Goal: Communication & Community: Answer question/provide support

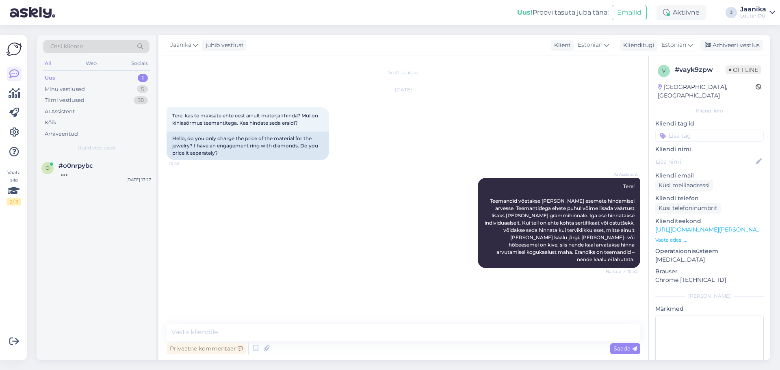
click at [100, 150] on span "Uued vestlused" at bounding box center [97, 147] width 38 height 7
click at [97, 169] on div at bounding box center [105, 172] width 93 height 7
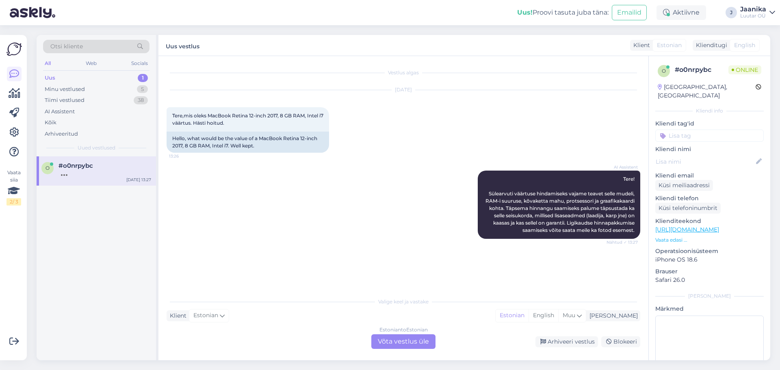
click at [395, 343] on div "Estonian to Estonian Võta vestlus üle" at bounding box center [403, 341] width 64 height 15
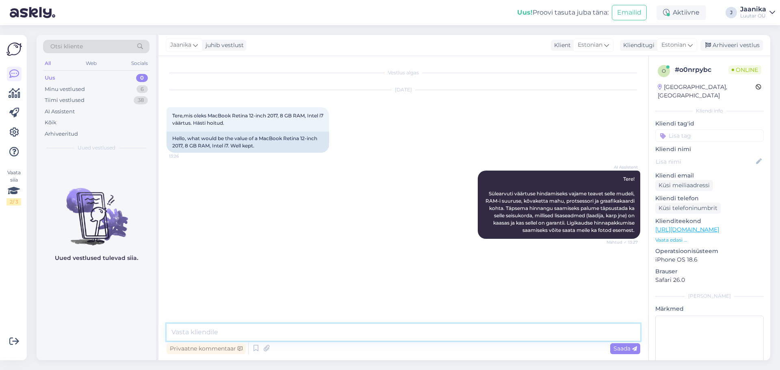
click at [298, 334] on textarea at bounding box center [404, 332] width 474 height 17
type textarea "Tere!"
drag, startPoint x: 208, startPoint y: 113, endPoint x: 175, endPoint y: 124, distance: 34.9
click at [175, 126] on div "Tere,mis oleks MacBook Retina 12-inch 2017, 8 GB RAM, Intel i7 väärtus. Hästi h…" at bounding box center [248, 119] width 163 height 24
copy span "MacBook Retina 12-inch 2017, 8 GB RAM, Intel i7"
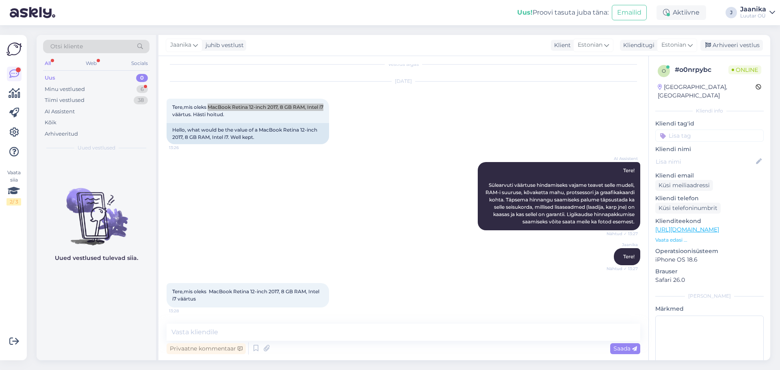
scroll to position [43, 0]
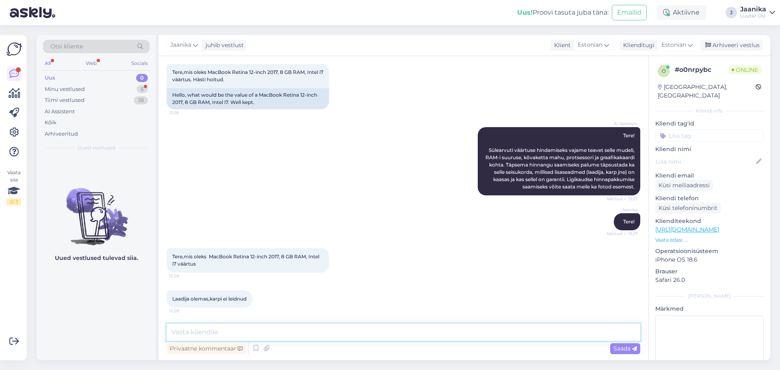
click at [260, 333] on textarea at bounding box center [404, 332] width 474 height 17
type textarea "uurin'"
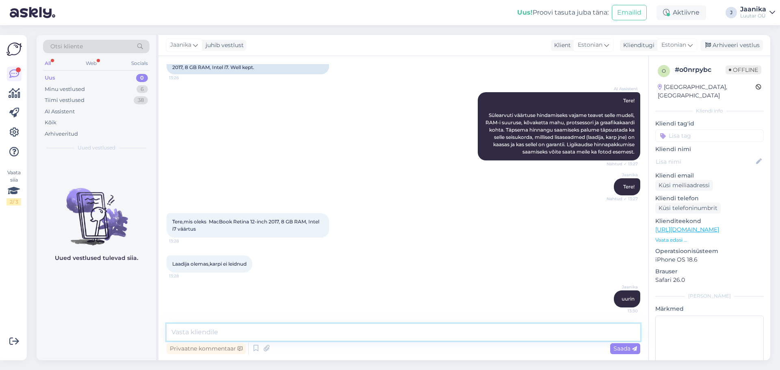
click at [275, 332] on textarea at bounding box center [404, 332] width 474 height 17
type textarea "[PERSON_NAME] enam"
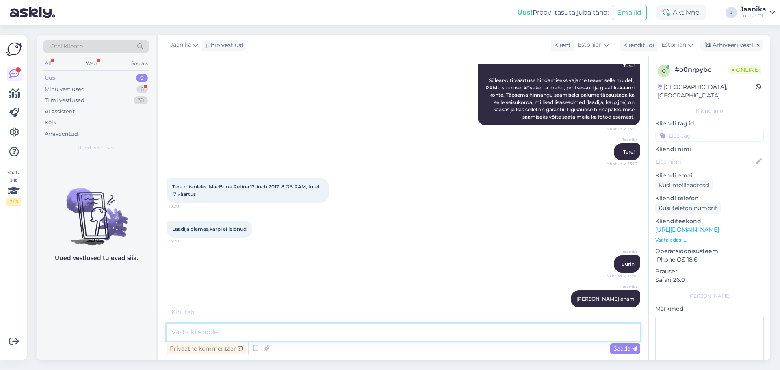
scroll to position [157, 0]
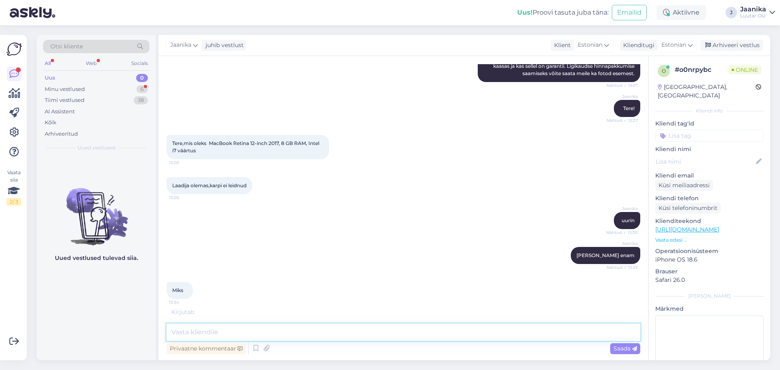
click at [236, 327] on textarea at bounding box center [404, 332] width 474 height 17
type textarea "[PERSON_NAME]"
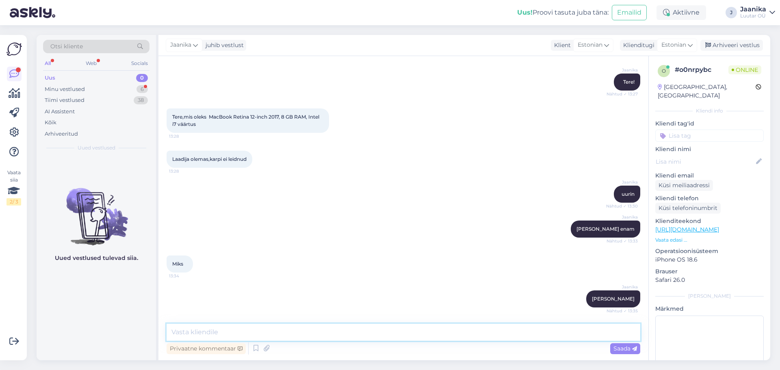
scroll to position [218, 0]
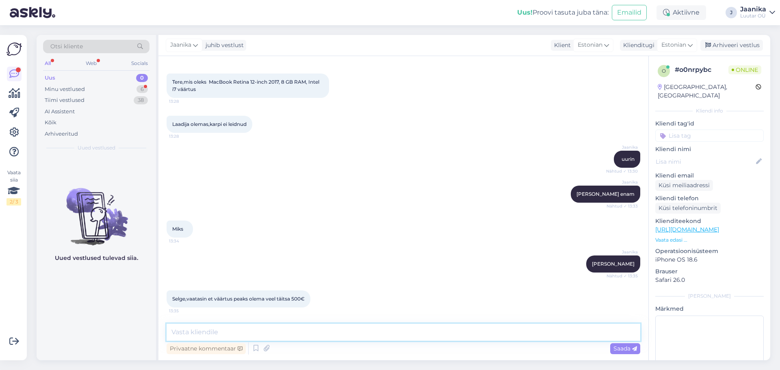
click at [237, 333] on textarea at bounding box center [404, 332] width 474 height 17
click at [69, 88] on div "Minu vestlused" at bounding box center [65, 89] width 40 height 8
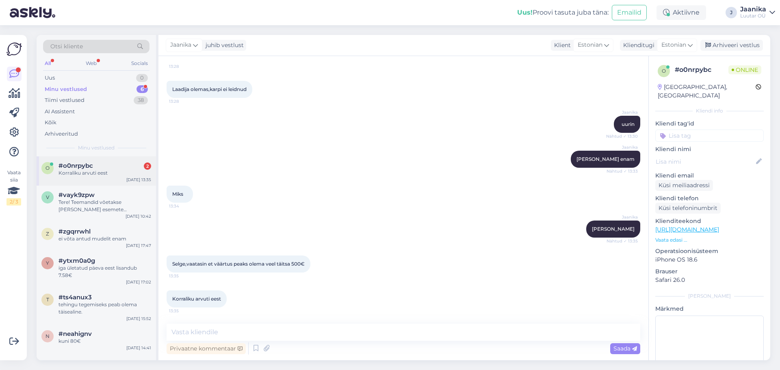
click at [83, 173] on div "Korraliku arvuti eest" at bounding box center [105, 172] width 93 height 7
click at [81, 212] on div "Tere! Teemandid võetakse [PERSON_NAME] esemete hindamisel arvesse. Teemantidega…" at bounding box center [105, 206] width 93 height 15
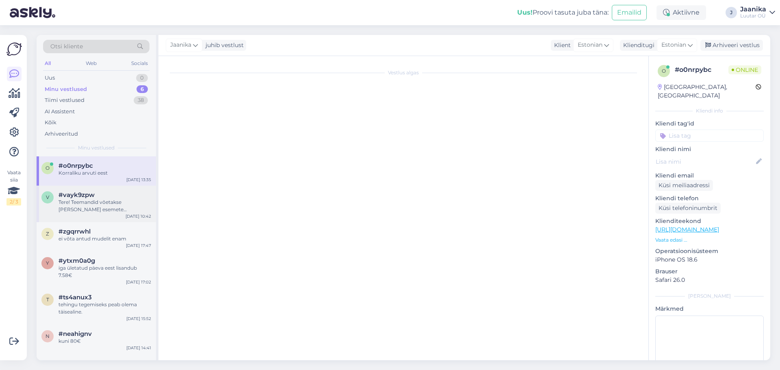
scroll to position [0, 0]
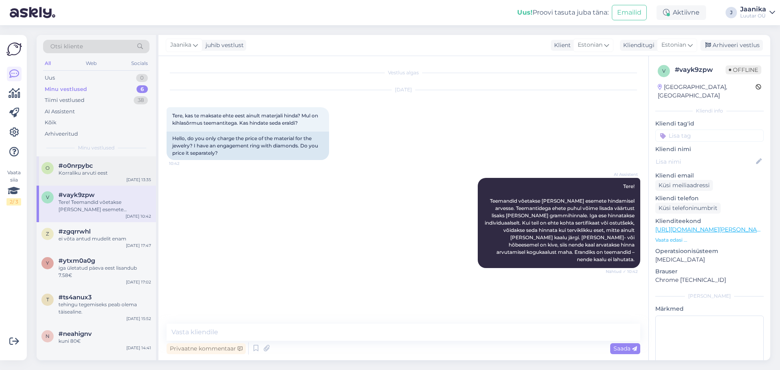
click at [72, 173] on div "Korraliku arvuti eest" at bounding box center [105, 172] width 93 height 7
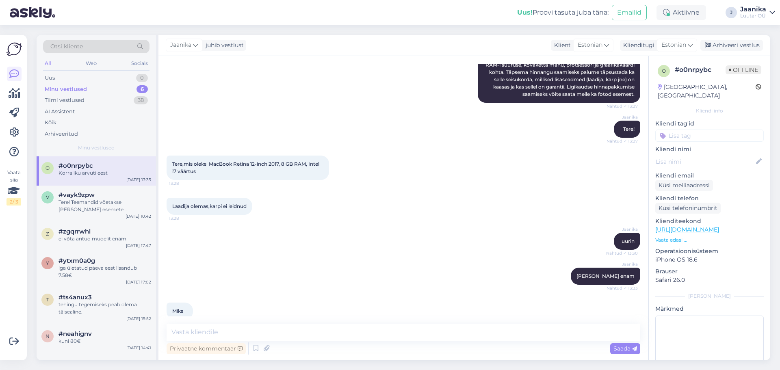
scroll to position [131, 0]
